Goal: Navigation & Orientation: Find specific page/section

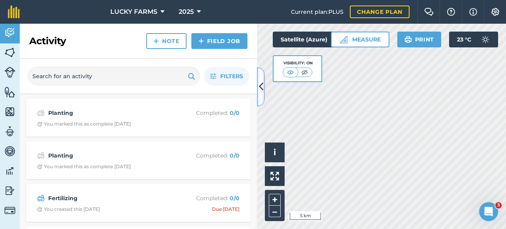
click at [260, 91] on icon at bounding box center [261, 87] width 4 height 14
